Goal: Check status: Check status

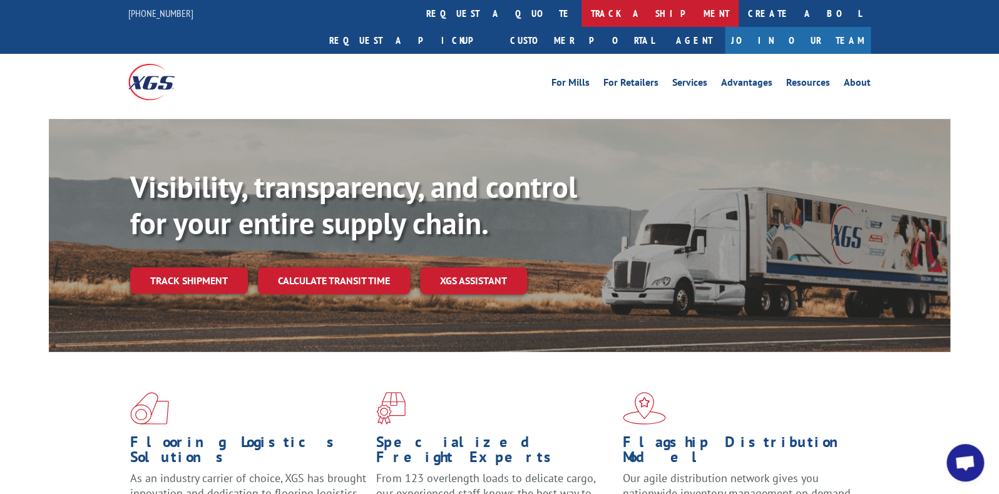
click at [581, 18] on link "track a shipment" at bounding box center [659, 13] width 157 height 27
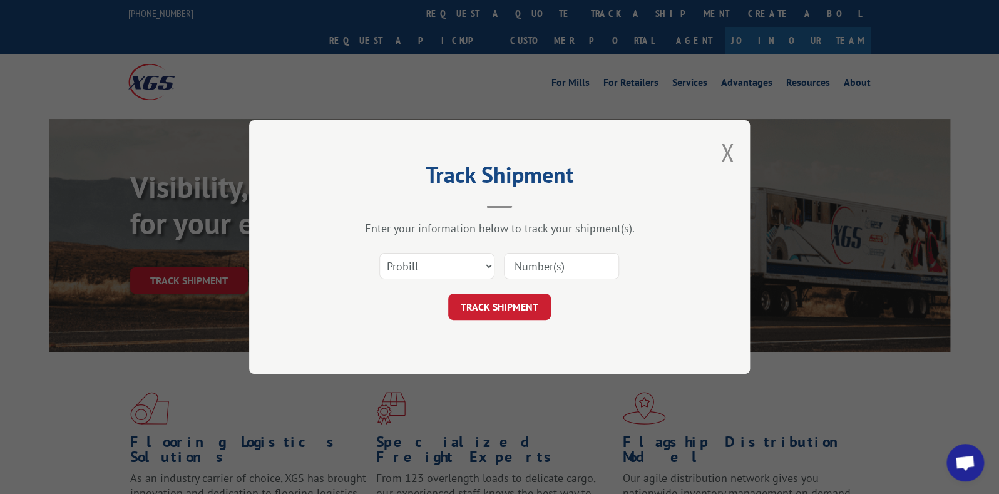
click at [521, 268] on input at bounding box center [561, 266] width 115 height 26
paste input "17402141"
type input "17402141"
click at [502, 301] on button "TRACK SHIPMENT" at bounding box center [499, 306] width 103 height 26
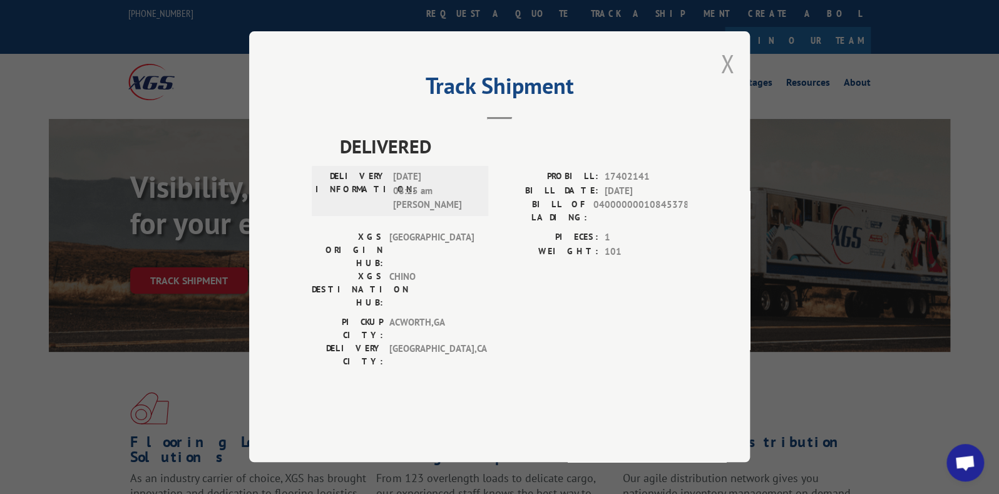
click at [726, 80] on button "Close modal" at bounding box center [727, 63] width 14 height 33
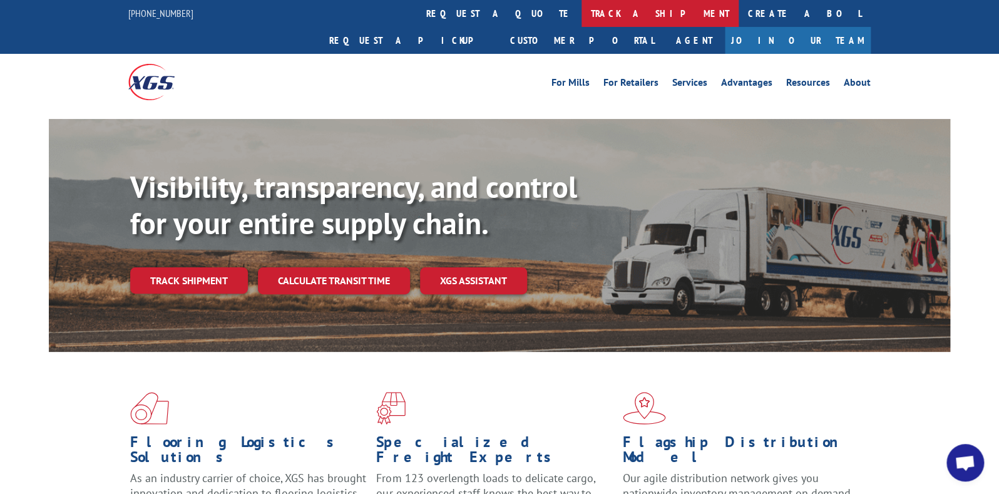
click at [581, 11] on link "track a shipment" at bounding box center [659, 13] width 157 height 27
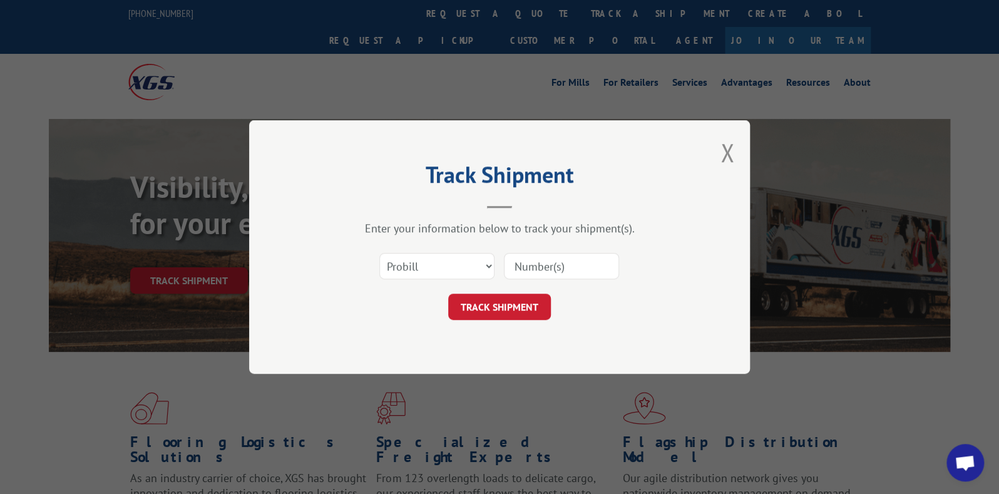
click at [552, 258] on input at bounding box center [561, 266] width 115 height 26
paste input "[URL][DOMAIN_NAME]"
type input "[URL][DOMAIN_NAME]"
